Goal: Information Seeking & Learning: Learn about a topic

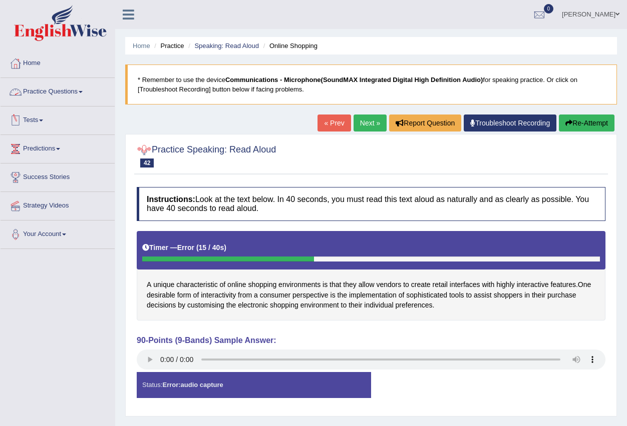
click at [83, 91] on span at bounding box center [81, 92] width 4 height 2
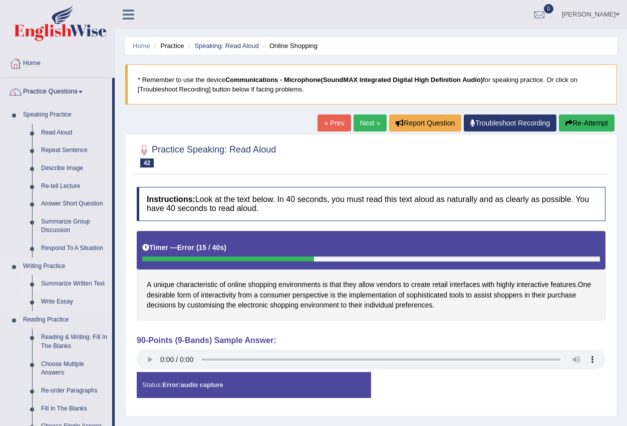
click at [58, 284] on link "Summarize Written Text" at bounding box center [75, 284] width 76 height 18
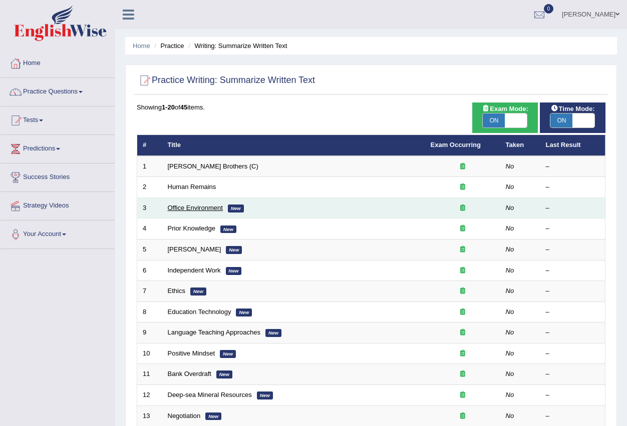
click at [186, 207] on link "Office Environment" at bounding box center [195, 208] width 55 height 8
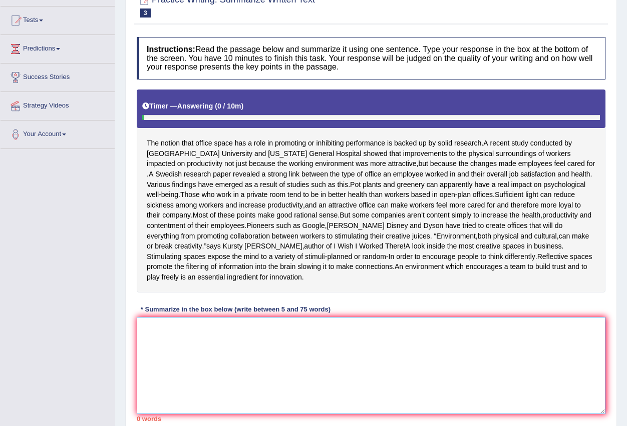
click at [204, 345] on textarea at bounding box center [371, 365] width 469 height 97
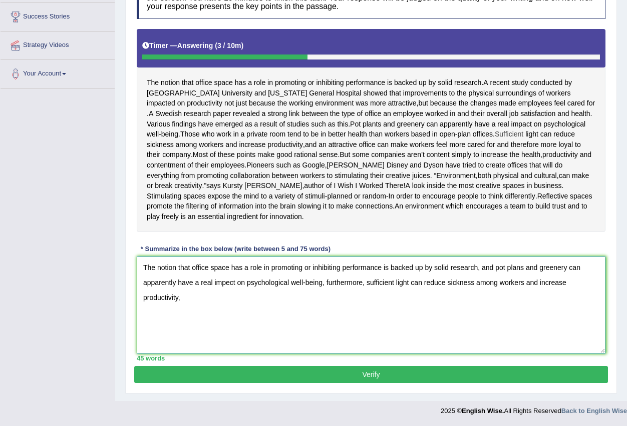
scroll to position [171, 0]
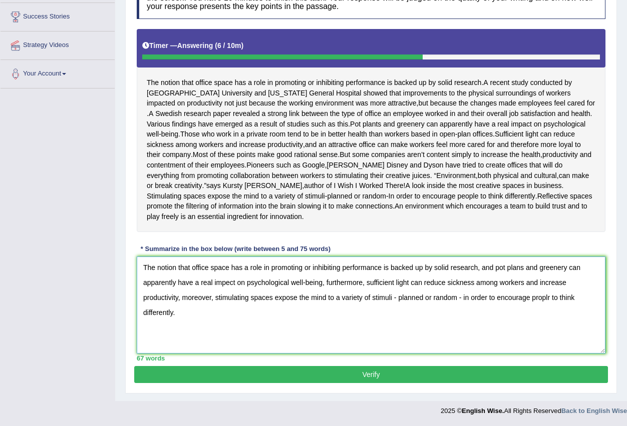
click at [499, 270] on textarea "The notion that office space has a role in promoting or inhibiting performance …" at bounding box center [371, 305] width 469 height 97
click at [435, 282] on textarea "The notion that office space has a role in promoting or inhibiting performance …" at bounding box center [371, 305] width 469 height 97
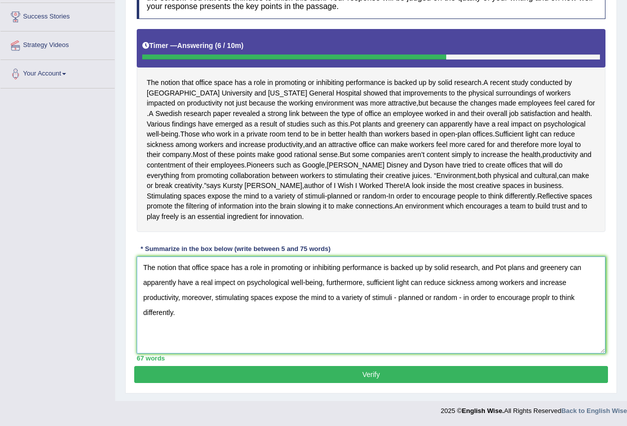
click at [435, 282] on textarea "The notion that office space has a role in promoting or inhibiting performance …" at bounding box center [371, 305] width 469 height 97
click at [523, 282] on textarea "The notion that office space has a role in promoting or inhibiting performance …" at bounding box center [371, 305] width 469 height 97
click at [552, 282] on textarea "The notion that office space has a role in promoting or inhibiting performance …" at bounding box center [371, 305] width 469 height 97
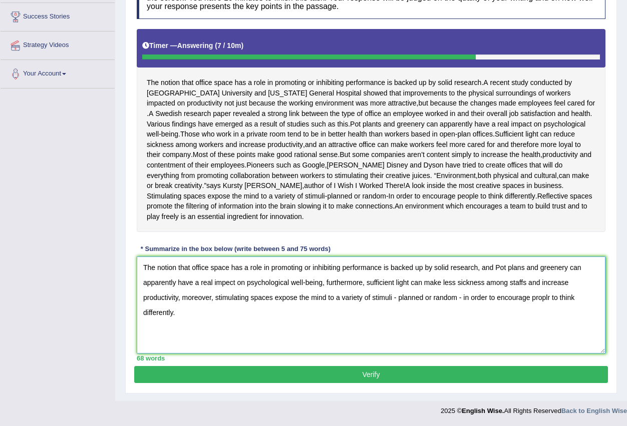
click at [552, 282] on textarea "The notion that office space has a role in promoting or inhibiting performance …" at bounding box center [371, 305] width 469 height 97
click at [517, 296] on textarea "The notion that office space has a role in promoting or inhibiting performance …" at bounding box center [371, 305] width 469 height 97
click at [536, 296] on textarea "The notion that office space has a role in promoting or inhibiting performance …" at bounding box center [371, 305] width 469 height 97
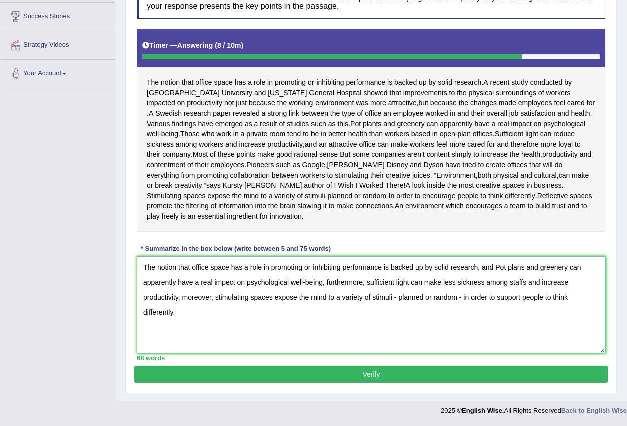
click at [164, 312] on textarea "The notion that office space has a role in promoting or inhibiting performance …" at bounding box center [371, 305] width 469 height 97
type textarea "The notion that office space has a role in promoting or inhibiting performance …"
click at [355, 375] on button "Verify" at bounding box center [371, 374] width 474 height 17
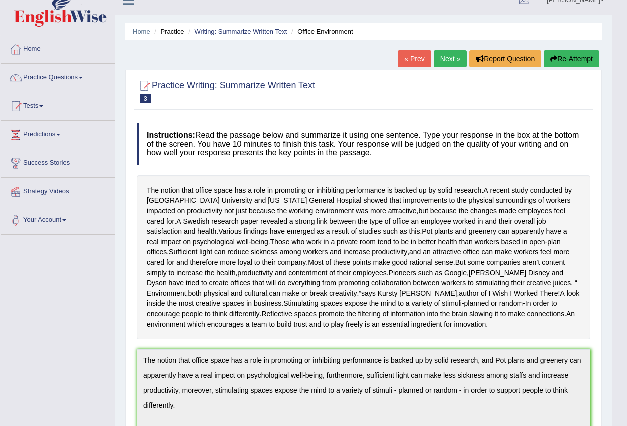
scroll to position [0, 0]
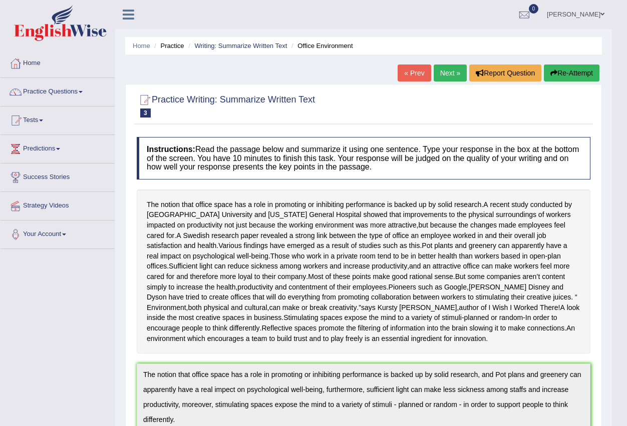
click at [583, 81] on button "Re-Attempt" at bounding box center [572, 73] width 56 height 17
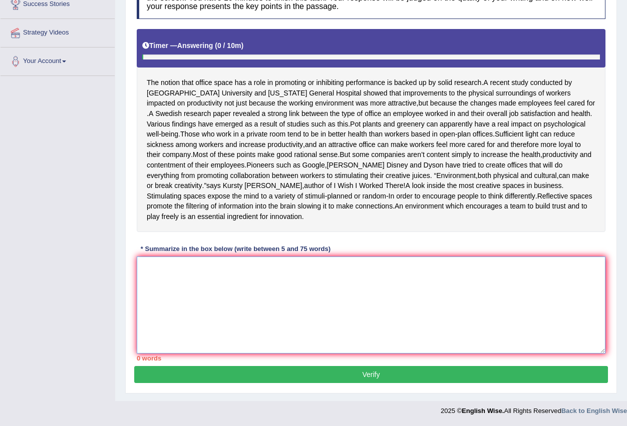
click at [229, 307] on textarea at bounding box center [371, 305] width 469 height 97
paste textarea "The notion that office space has a role in promoting or inhibiting performance …"
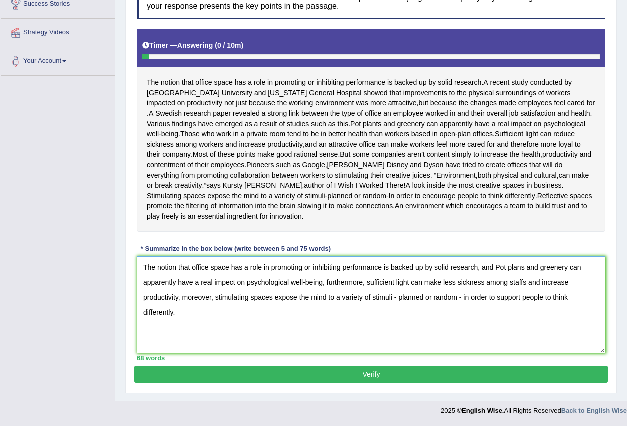
click at [227, 279] on textarea "The notion that office space has a role in promoting or inhibiting performance …" at bounding box center [371, 305] width 469 height 97
click at [232, 286] on textarea "The notion that office space has a role in promoting or inhibiting performance …" at bounding box center [371, 305] width 469 height 97
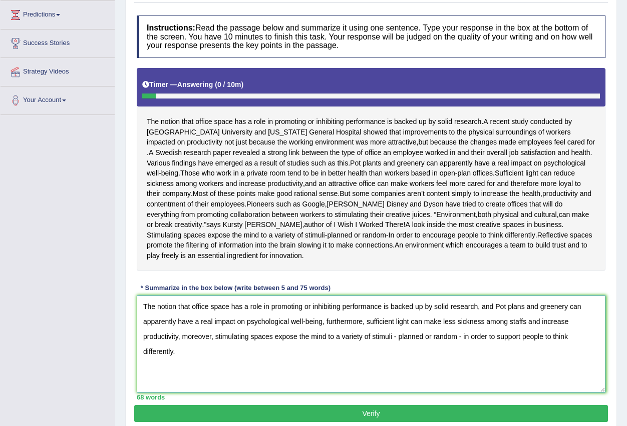
scroll to position [184, 0]
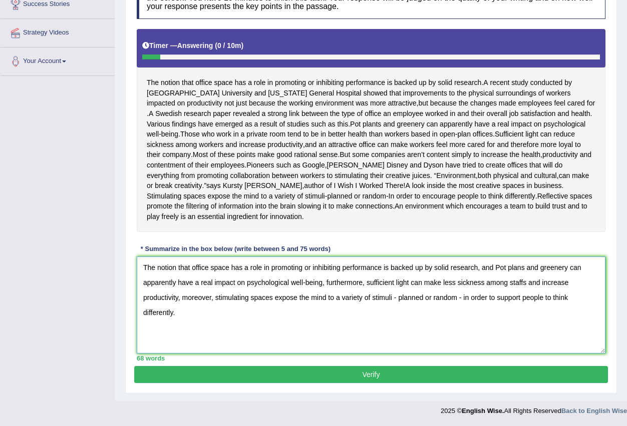
type textarea "The notion that office space has a role in promoting or inhibiting performance …"
click at [379, 375] on button "Verify" at bounding box center [371, 374] width 474 height 17
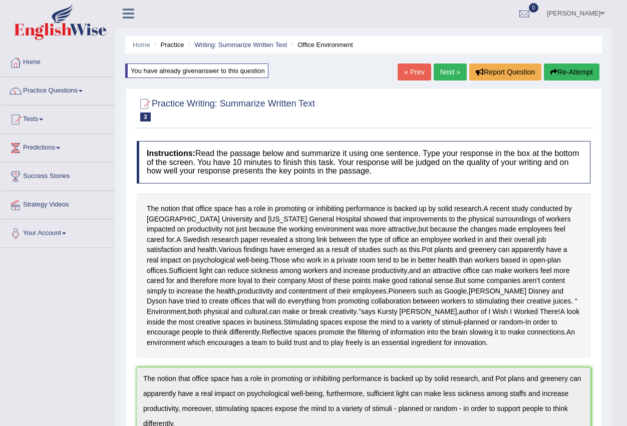
scroll to position [0, 0]
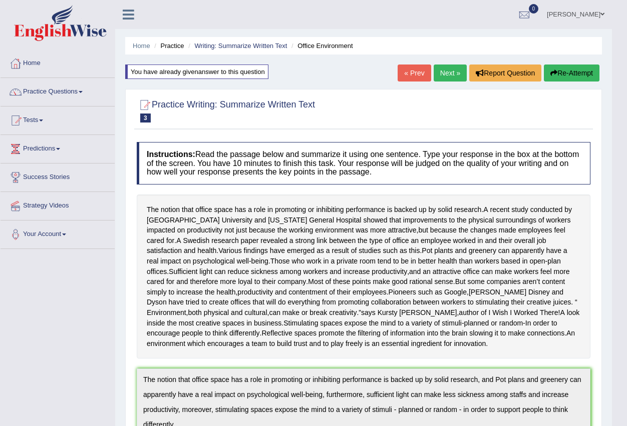
click at [441, 72] on link "Next »" at bounding box center [449, 73] width 33 height 17
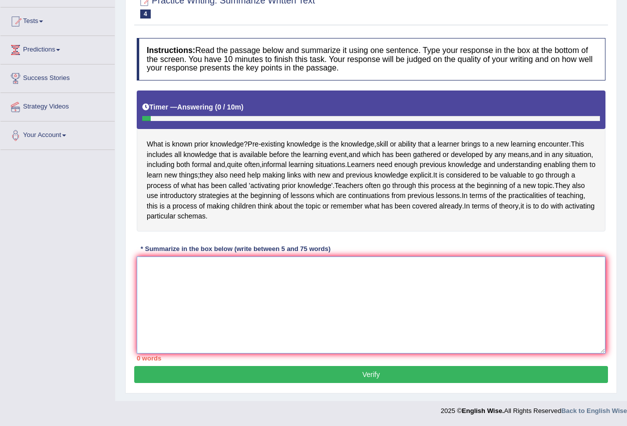
click at [297, 291] on textarea at bounding box center [371, 305] width 469 height 97
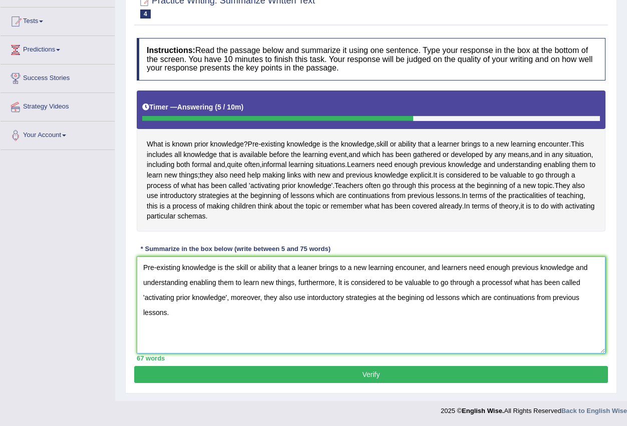
click at [418, 278] on textarea "Pre-existing knowledge is the skill or ability that a leaner brings to a new le…" at bounding box center [371, 305] width 469 height 97
click at [504, 278] on textarea "Pre-existing knowledge is the skill or ability that a leaner brings to a new le…" at bounding box center [371, 305] width 469 height 97
click at [434, 304] on textarea "Pre-existing knowledge is the skill or ability that a leaner brings to a new le…" at bounding box center [371, 305] width 469 height 97
click at [506, 309] on textarea "Pre-existing knowledge is the skill or ability that a leaner brings to a new le…" at bounding box center [371, 305] width 469 height 97
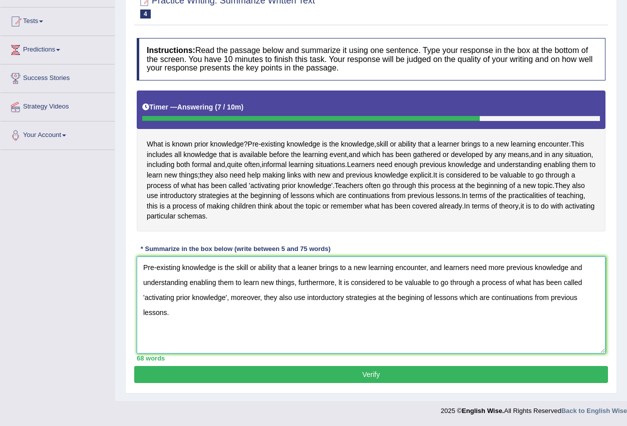
click at [506, 309] on textarea "Pre-existing knowledge is the skill or ability that a leaner brings to a new le…" at bounding box center [371, 305] width 469 height 97
click at [418, 297] on textarea "Pre-existing knowledge is the skill or ability that a leaner brings to a new le…" at bounding box center [371, 305] width 469 height 97
click at [304, 278] on textarea "Pre-existing knowledge is the skill or ability that a leaner brings to a new le…" at bounding box center [371, 305] width 469 height 97
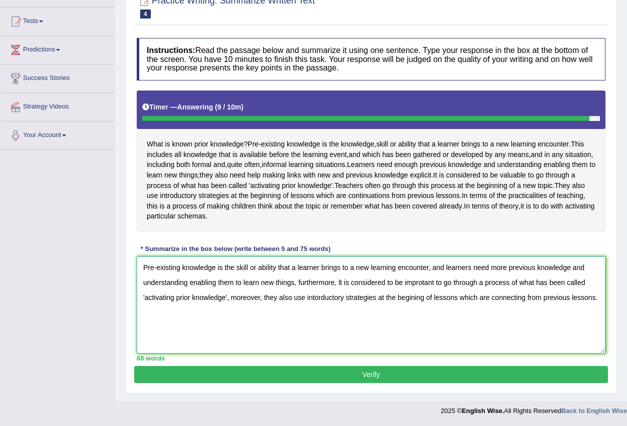
click at [411, 299] on textarea "Pre-existing knowledge is the skill or ability that a learner brings to a new l…" at bounding box center [371, 305] width 469 height 97
type textarea "Pre-existing knowledge is the skill or ability that a learner brings to a new l…"
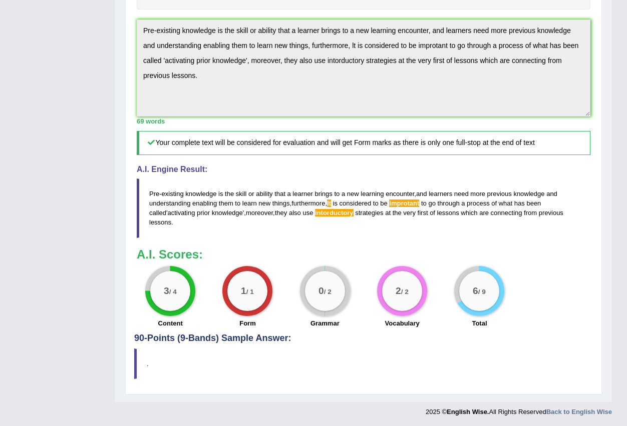
scroll to position [271, 0]
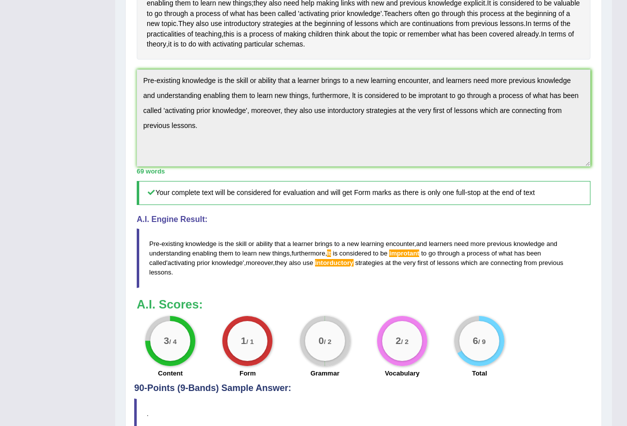
click at [124, 89] on div "Home Practice Writing: Summarize Written Text Prior Knowledge « Prev Next » Rep…" at bounding box center [363, 91] width 497 height 724
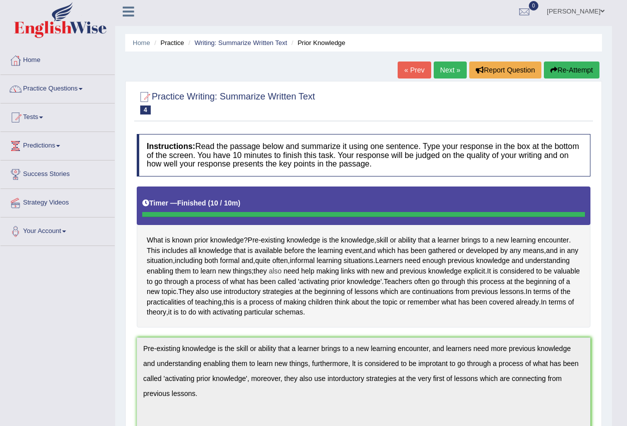
scroll to position [0, 0]
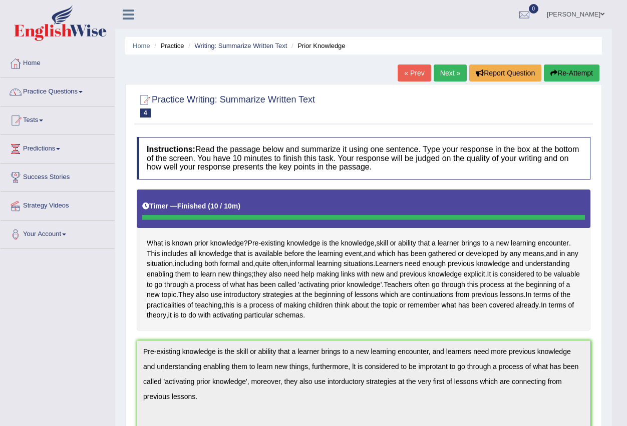
click at [565, 70] on button "Re-Attempt" at bounding box center [572, 73] width 56 height 17
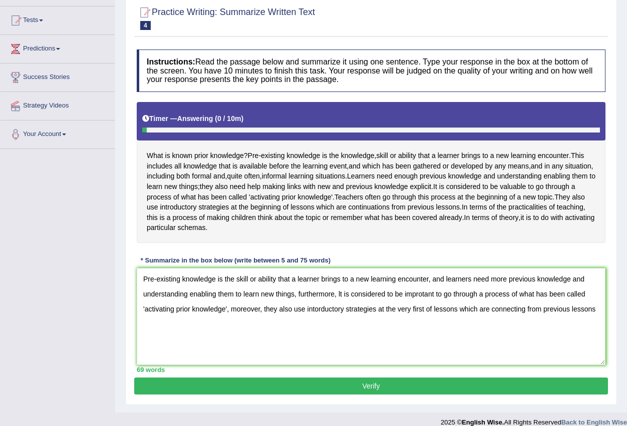
click at [342, 304] on textarea "Pre-existing knowledge is the skill or ability that a learner brings to a new l…" at bounding box center [371, 316] width 469 height 97
click at [419, 303] on textarea "Pre-existing knowledge is the skill or ability that a learner brings to a new l…" at bounding box center [371, 316] width 469 height 97
click at [330, 322] on textarea "Pre-existing knowledge is the skill or ability that a learner brings to a new l…" at bounding box center [371, 316] width 469 height 97
click at [321, 320] on textarea "Pre-existing knowledge is the skill or ability that a learner brings to a new l…" at bounding box center [371, 316] width 469 height 97
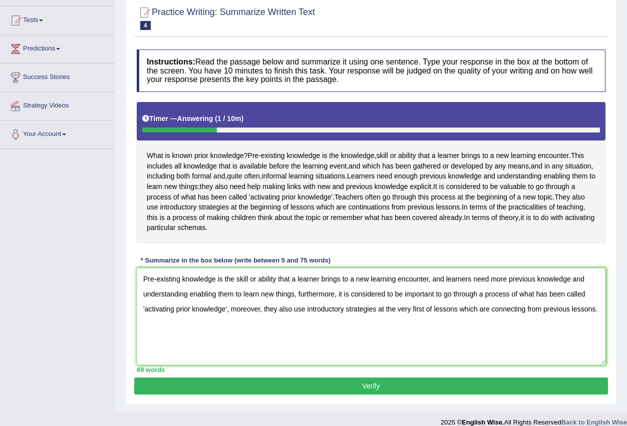
type textarea "Pre-existing knowledge is the skill or ability that a learner brings to a new l…"
click at [296, 395] on button "Verify" at bounding box center [371, 386] width 474 height 17
